Goal: Task Accomplishment & Management: Manage account settings

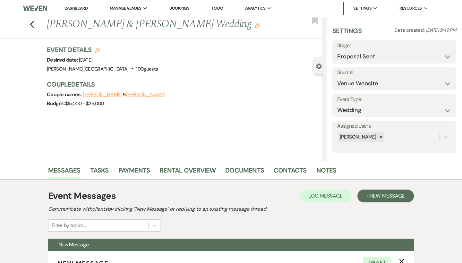
select select "6"
select select "5"
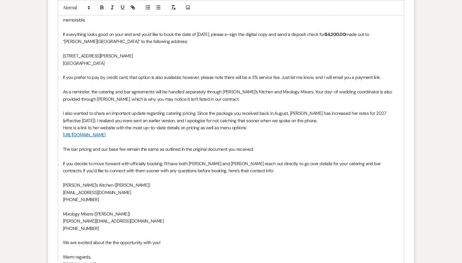
scroll to position [484, 0]
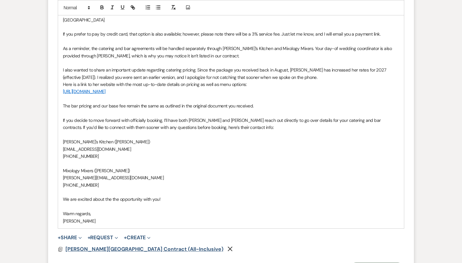
click at [107, 246] on span "[PERSON_NAME][GEOGRAPHIC_DATA] Contract (All-Inclusive)" at bounding box center [144, 249] width 158 height 7
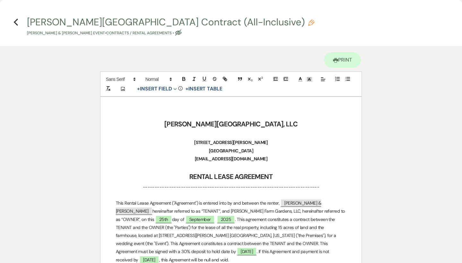
scroll to position [0, 0]
click at [16, 21] on use "button" at bounding box center [16, 22] width 4 height 7
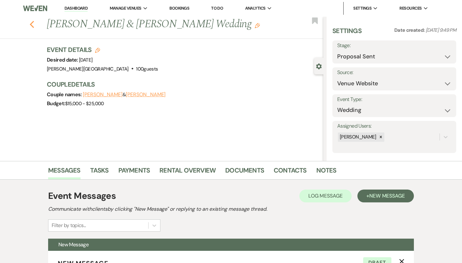
click at [32, 25] on use "button" at bounding box center [32, 24] width 4 height 7
select select "6"
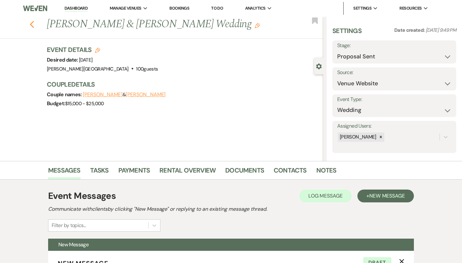
select select "6"
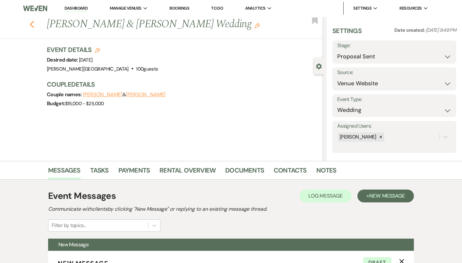
select select "6"
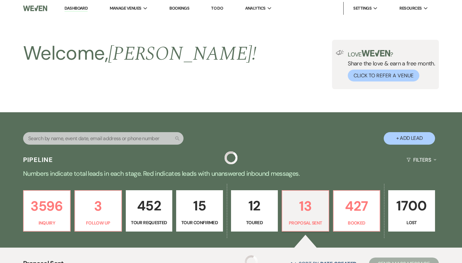
scroll to position [185, 0]
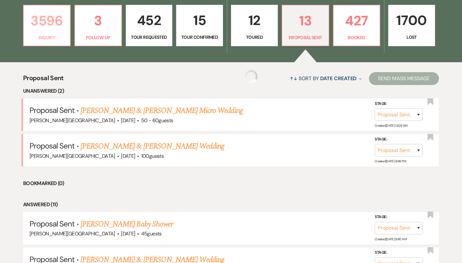
select select "6"
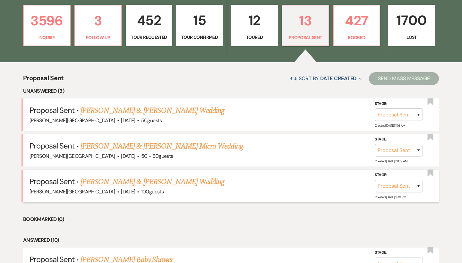
click at [141, 180] on link "[PERSON_NAME] & [PERSON_NAME] Wedding" at bounding box center [152, 182] width 144 height 12
select select "6"
select select "5"
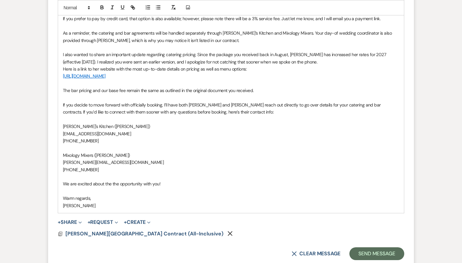
scroll to position [547, 0]
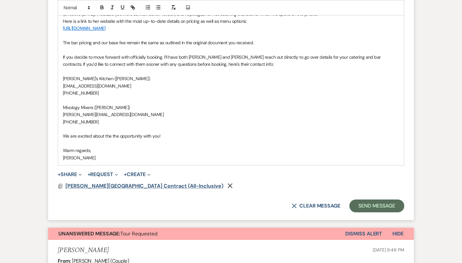
click at [135, 182] on span "[PERSON_NAME][GEOGRAPHIC_DATA] Contract (All-Inclusive)" at bounding box center [144, 185] width 158 height 7
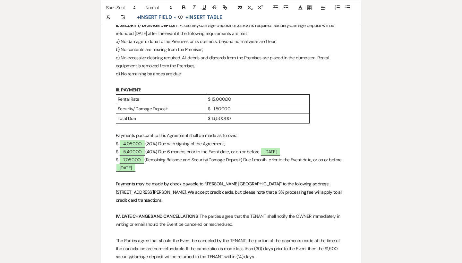
scroll to position [321, 0]
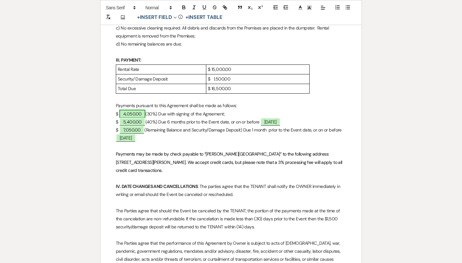
click at [138, 110] on span "4,050.00" at bounding box center [132, 114] width 26 height 8
select select "owner"
select select "Amount"
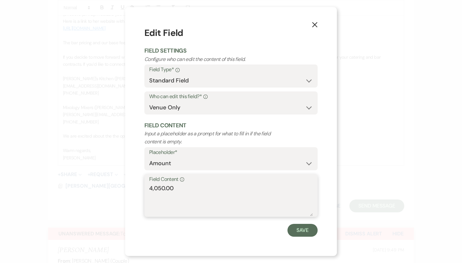
click at [162, 187] on textarea "4,050.00" at bounding box center [231, 200] width 164 height 32
type textarea "4,500.00"
click at [303, 230] on button "Save" at bounding box center [302, 230] width 30 height 13
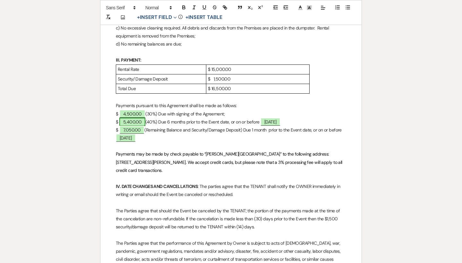
click at [138, 118] on span "5,400.00" at bounding box center [132, 122] width 26 height 8
select select "owner"
select select "Amount"
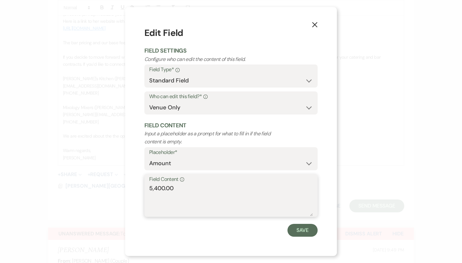
click at [165, 186] on textarea "5,400.00" at bounding box center [231, 200] width 164 height 32
type textarea "6,000.00"
click at [302, 227] on button "Save" at bounding box center [302, 230] width 30 height 13
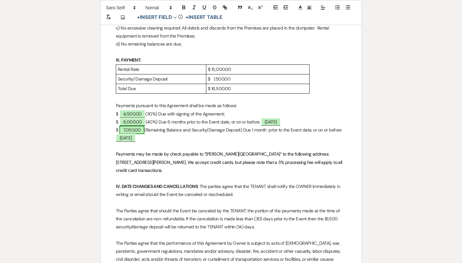
click at [134, 126] on span "7,050.00" at bounding box center [131, 130] width 25 height 8
select select "owner"
select select "Amount"
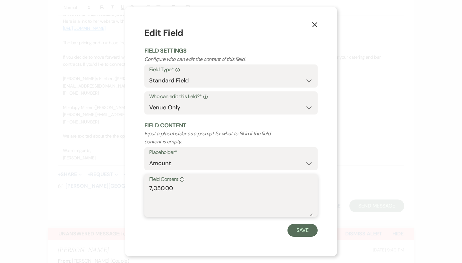
drag, startPoint x: 179, startPoint y: 184, endPoint x: 95, endPoint y: 184, distance: 84.7
click at [95, 184] on div "X Edit Field Field Settings Configure who can edit the content of this field. F…" at bounding box center [231, 131] width 462 height 263
click at [153, 187] on textarea "4500.00" at bounding box center [231, 200] width 164 height 32
type textarea "4,500.00"
click at [298, 231] on button "Save" at bounding box center [302, 230] width 30 height 13
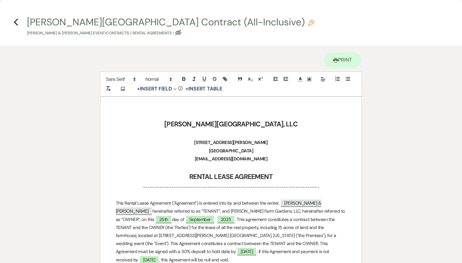
scroll to position [0, 0]
click at [18, 21] on icon "Previous" at bounding box center [15, 22] width 5 height 8
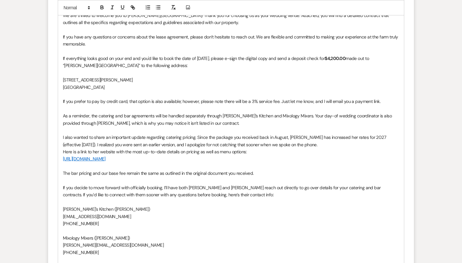
scroll to position [414, 0]
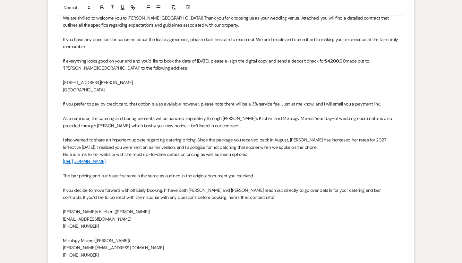
click at [333, 61] on strong "$4,200.00" at bounding box center [335, 61] width 21 height 6
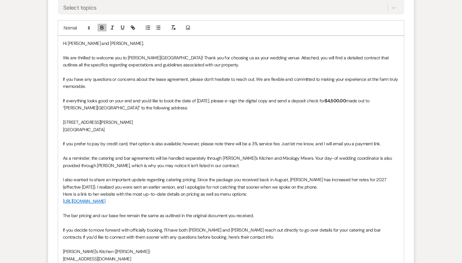
scroll to position [373, 0]
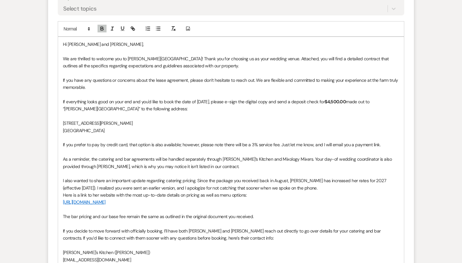
click at [208, 98] on p "If everything looks good on your end and you'd like to book the date of [DATE],…" at bounding box center [231, 105] width 336 height 14
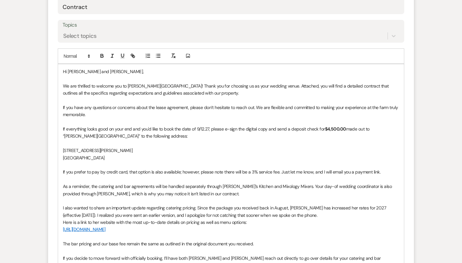
scroll to position [344, 0]
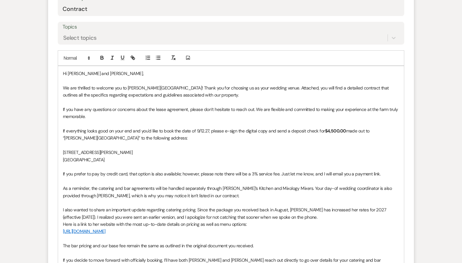
click at [205, 127] on p "If everything looks good on your end and you'd like to book the date of 9/12.27…" at bounding box center [231, 134] width 336 height 14
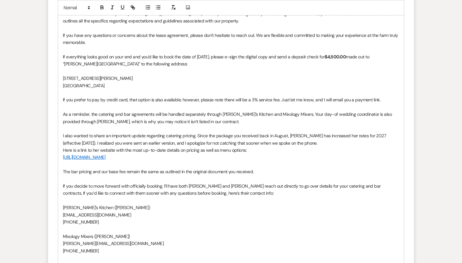
scroll to position [414, 0]
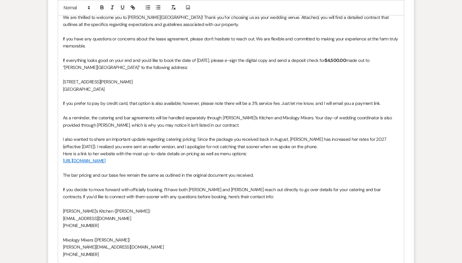
click at [61, 154] on div "Hi [PERSON_NAME] and [PERSON_NAME], We are thrilled to welcome you to [PERSON_N…" at bounding box center [231, 147] width 346 height 302
click at [209, 129] on p at bounding box center [231, 132] width 336 height 7
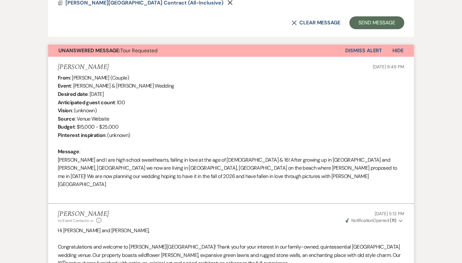
scroll to position [706, 0]
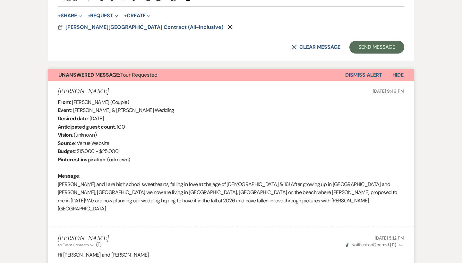
click at [360, 69] on button "Dismiss Alert" at bounding box center [363, 75] width 37 height 12
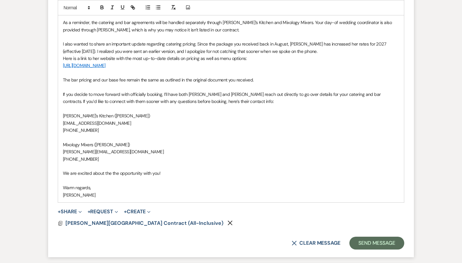
scroll to position [591, 0]
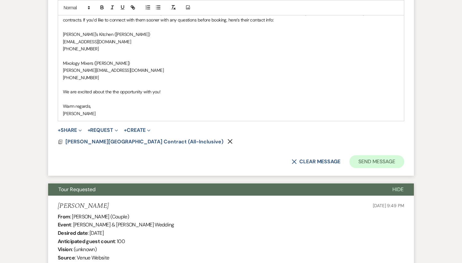
click at [369, 156] on button "Send Message" at bounding box center [376, 161] width 55 height 13
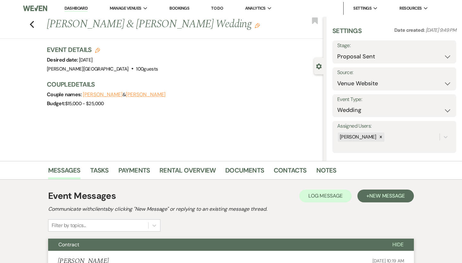
scroll to position [0, 0]
click at [32, 25] on icon "Previous" at bounding box center [32, 25] width 5 height 8
select select "6"
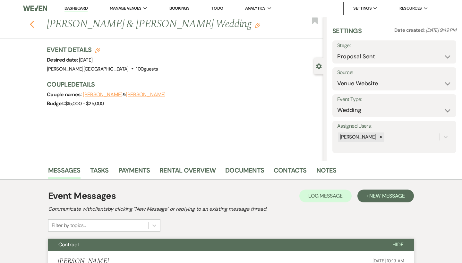
select select "6"
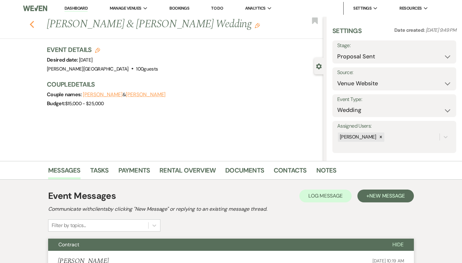
select select "6"
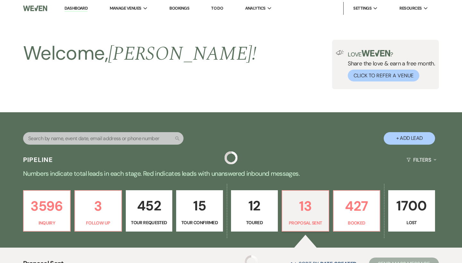
scroll to position [185, 0]
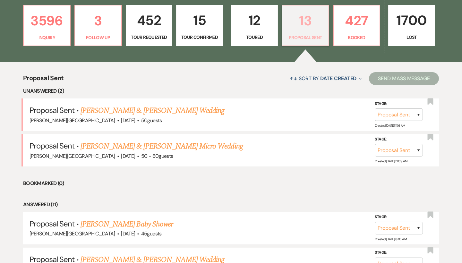
click at [307, 26] on p "13" at bounding box center [305, 20] width 38 height 21
click at [171, 113] on link "[PERSON_NAME] & [PERSON_NAME] Wedding" at bounding box center [152, 111] width 144 height 12
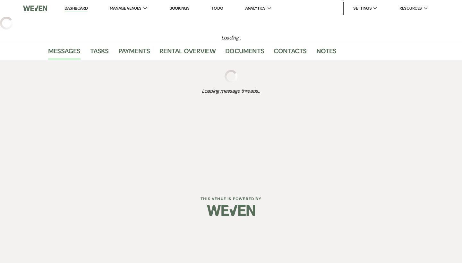
select select "6"
select select "5"
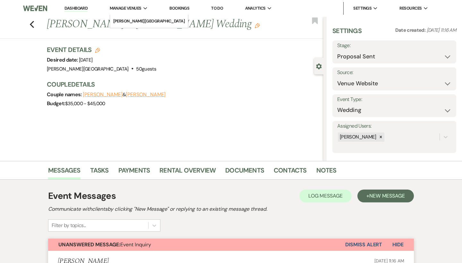
click at [131, 10] on span "Manage Venues" at bounding box center [126, 8] width 32 height 6
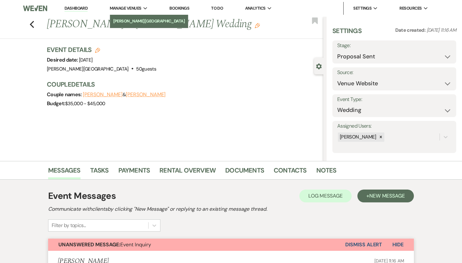
click at [132, 20] on li "[PERSON_NAME][GEOGRAPHIC_DATA]" at bounding box center [149, 21] width 72 height 6
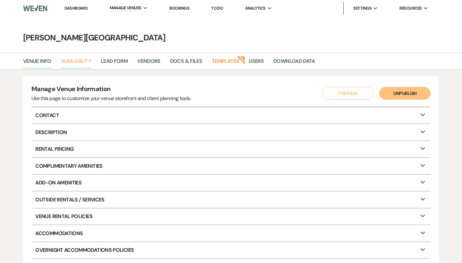
click at [85, 63] on link "Availability" at bounding box center [76, 63] width 30 height 12
select select "3"
select select "2026"
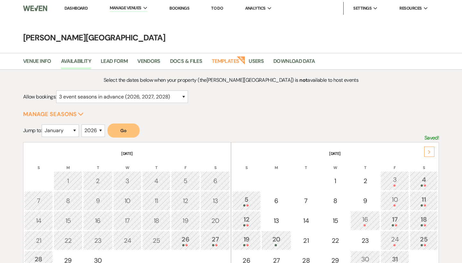
click at [424, 151] on div "Next" at bounding box center [429, 152] width 10 height 10
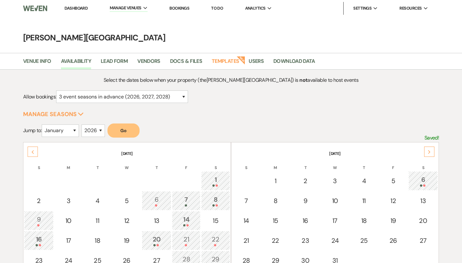
click at [424, 151] on div "Next" at bounding box center [429, 152] width 10 height 10
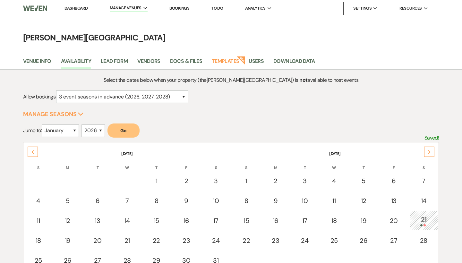
click at [424, 151] on div "Next" at bounding box center [429, 152] width 10 height 10
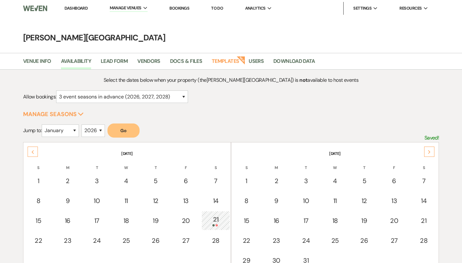
click at [424, 151] on div "Next" at bounding box center [429, 152] width 10 height 10
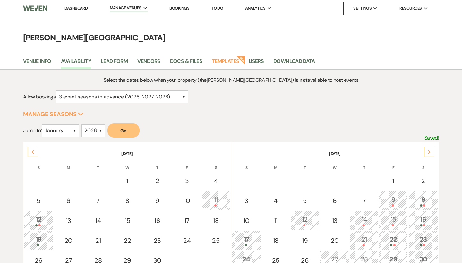
click at [424, 151] on div "Next" at bounding box center [429, 152] width 10 height 10
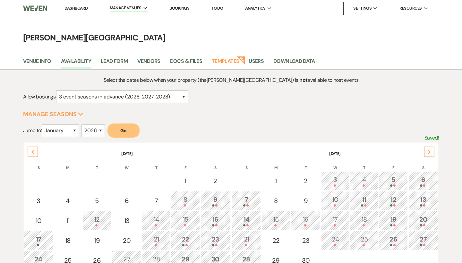
click at [424, 151] on div "Next" at bounding box center [429, 152] width 10 height 10
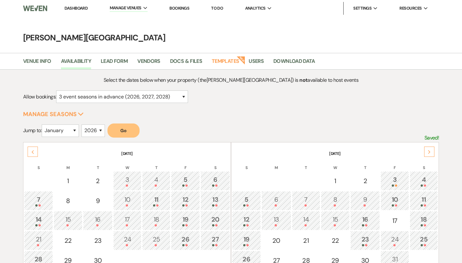
click at [424, 151] on div "Next" at bounding box center [429, 152] width 10 height 10
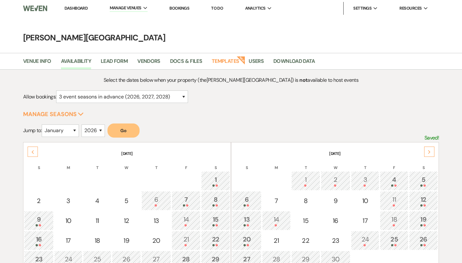
click at [80, 8] on link "Dashboard" at bounding box center [75, 7] width 23 height 5
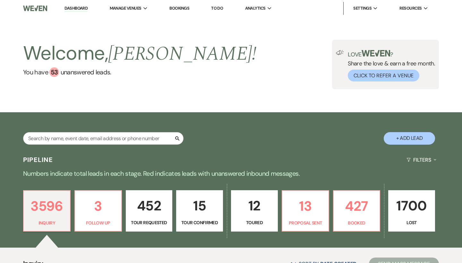
click at [94, 10] on ul "Dashboard Manage Venues Expand [PERSON_NAME][GEOGRAPHIC_DATA] Bookings To Do An…" at bounding box center [246, 8] width 385 height 13
click at [85, 9] on link "Dashboard" at bounding box center [75, 8] width 23 height 6
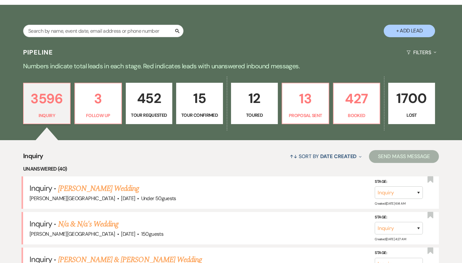
scroll to position [109, 0]
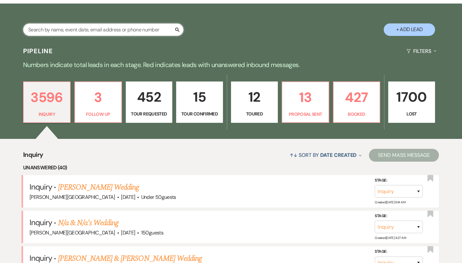
click at [105, 29] on input "text" at bounding box center [103, 29] width 160 height 13
type input "jade"
select select "8"
select select "2"
select select "8"
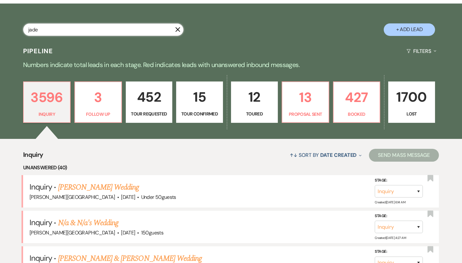
select select "2"
select select "8"
select select "2"
select select "8"
select select "2"
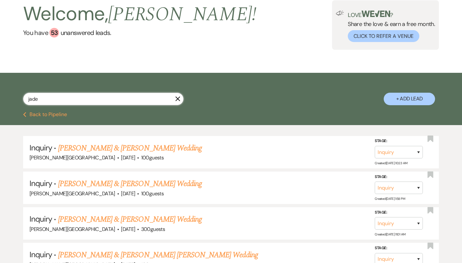
scroll to position [42, 0]
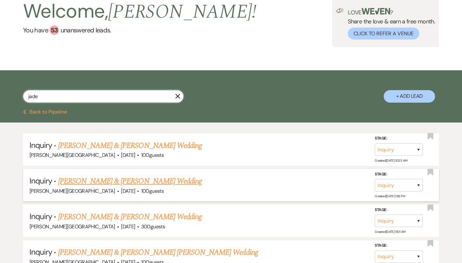
type input "jade"
click at [130, 180] on link "[PERSON_NAME] & [PERSON_NAME] Wedding" at bounding box center [130, 181] width 144 height 12
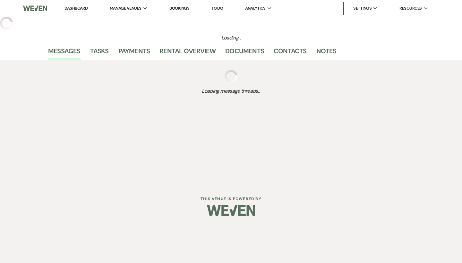
select select "5"
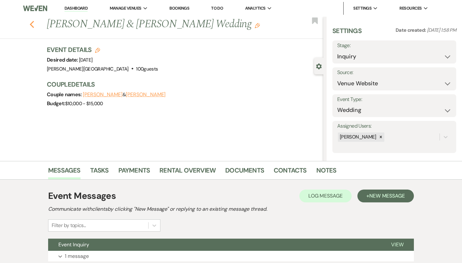
click at [33, 25] on icon "Previous" at bounding box center [32, 25] width 5 height 8
select select "8"
select select "2"
select select "8"
select select "2"
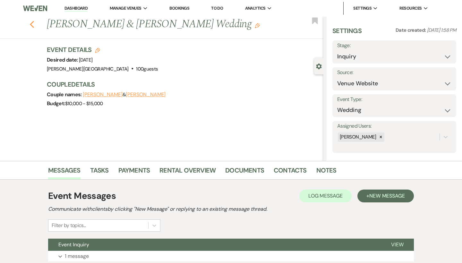
select select "8"
select select "2"
select select "8"
select select "2"
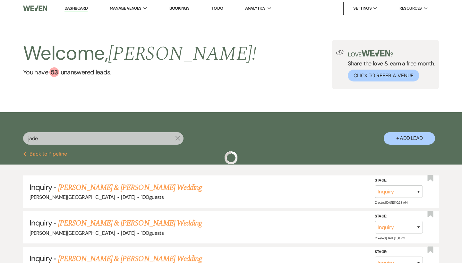
scroll to position [42, 0]
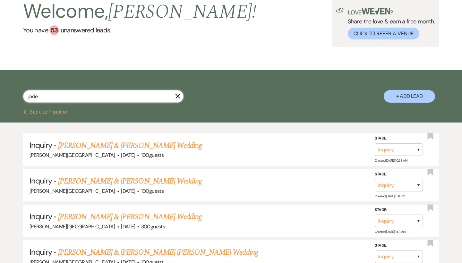
drag, startPoint x: 55, startPoint y: 95, endPoint x: 27, endPoint y: 95, distance: 28.2
click at [27, 95] on input "jade" at bounding box center [103, 96] width 160 height 13
